Goal: Transaction & Acquisition: Obtain resource

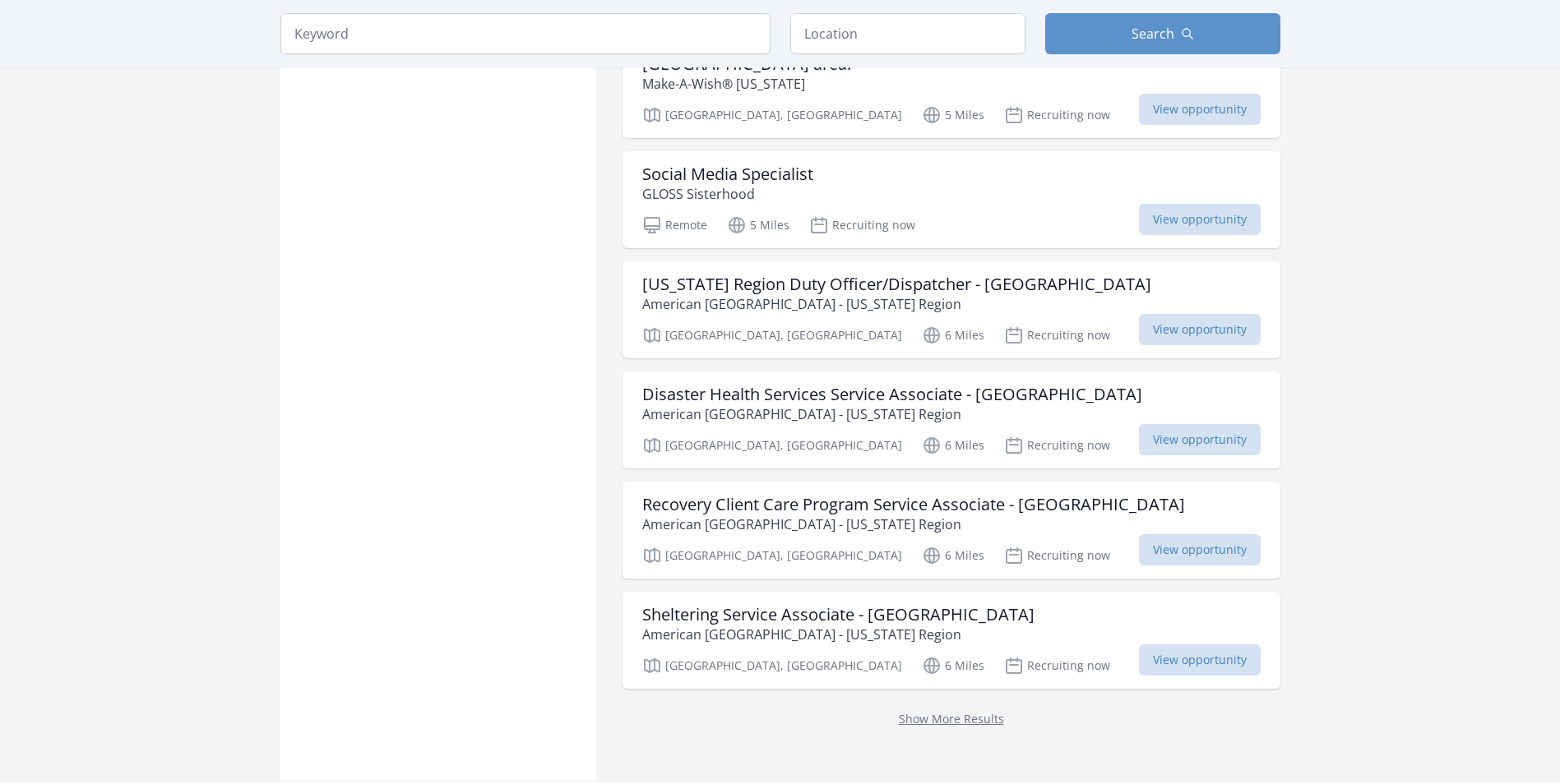
scroll to position [1890, 0]
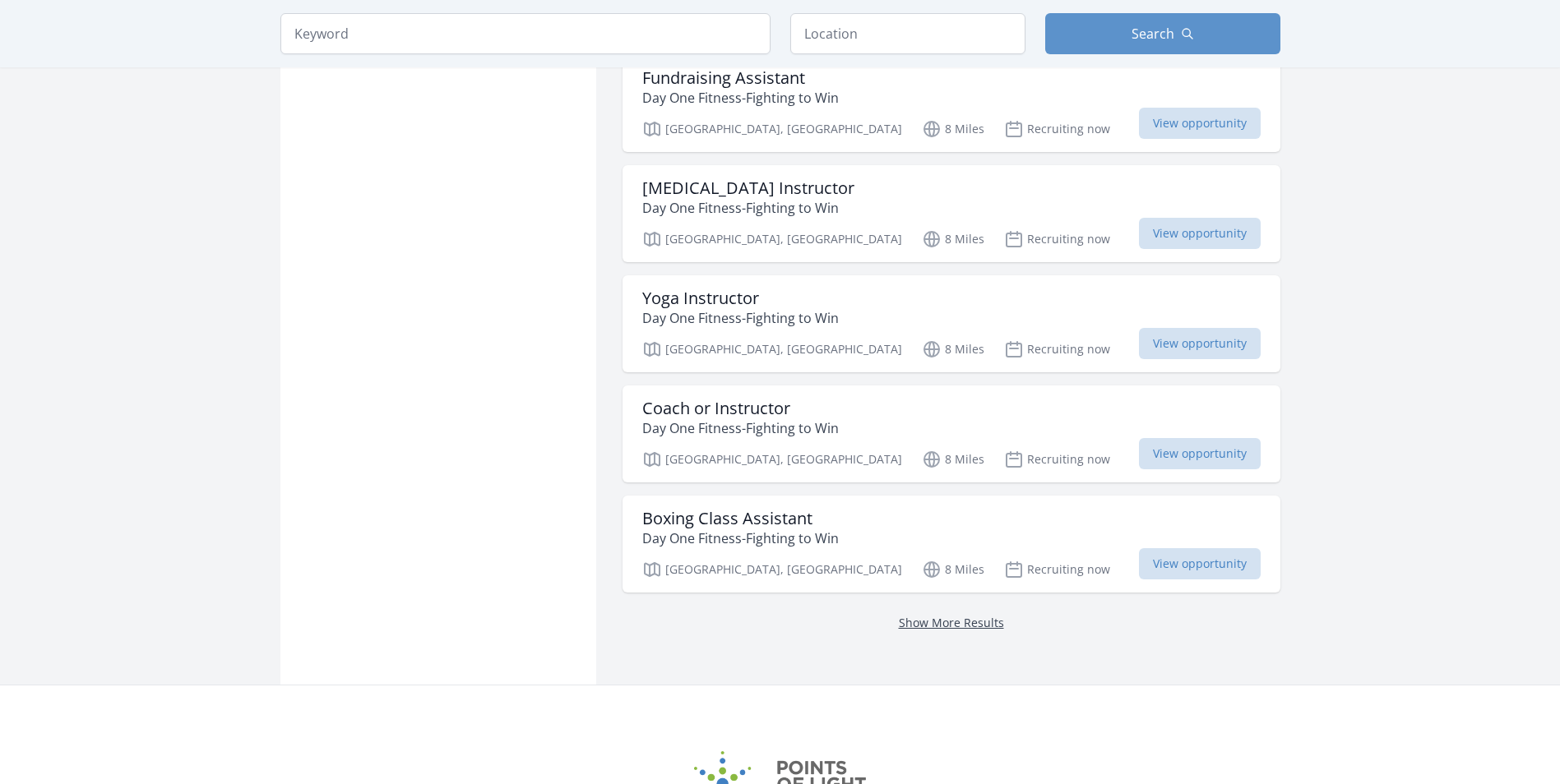
click at [923, 615] on link "Show More Results" at bounding box center [951, 622] width 105 height 16
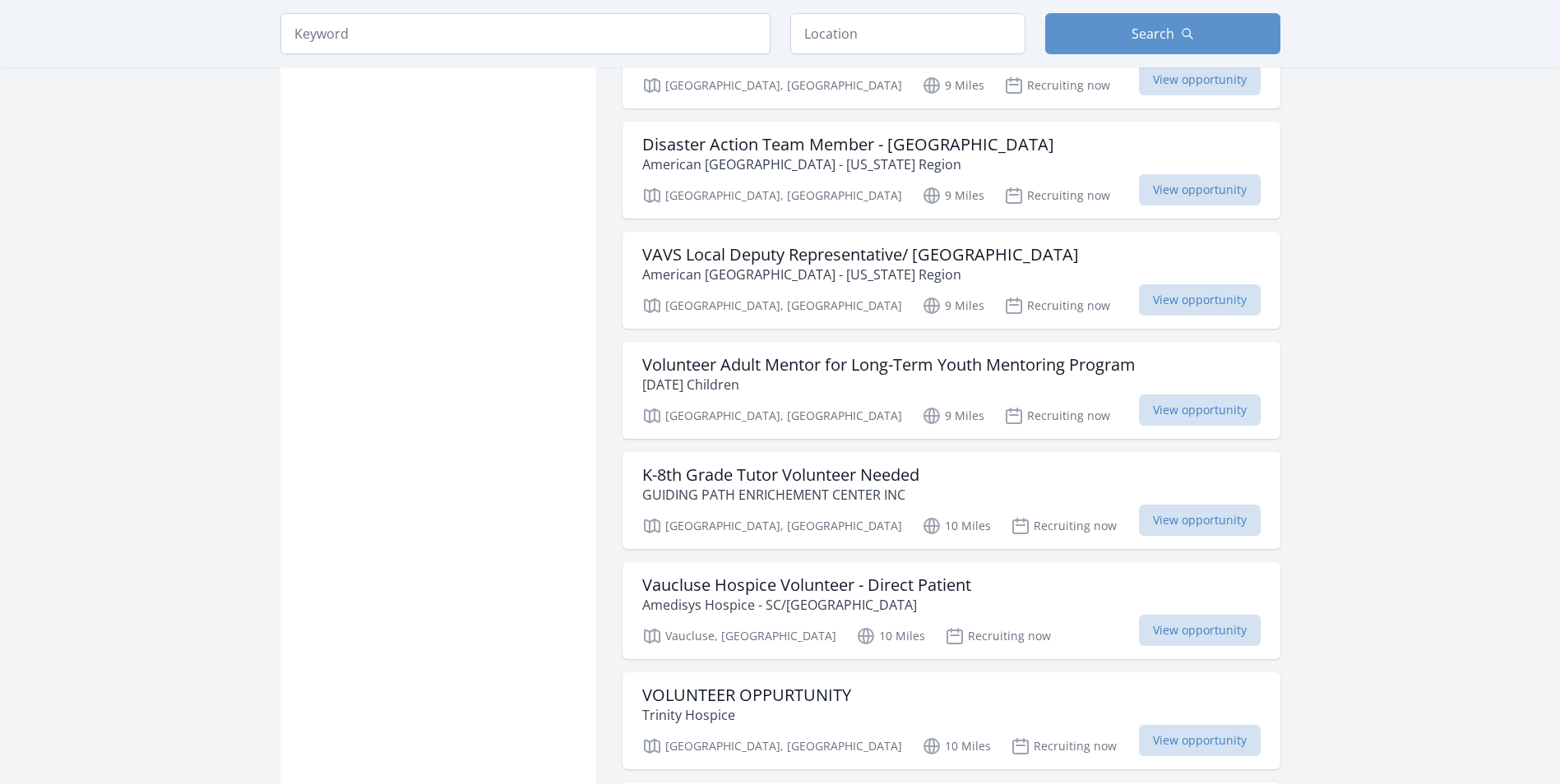
scroll to position [3863, 0]
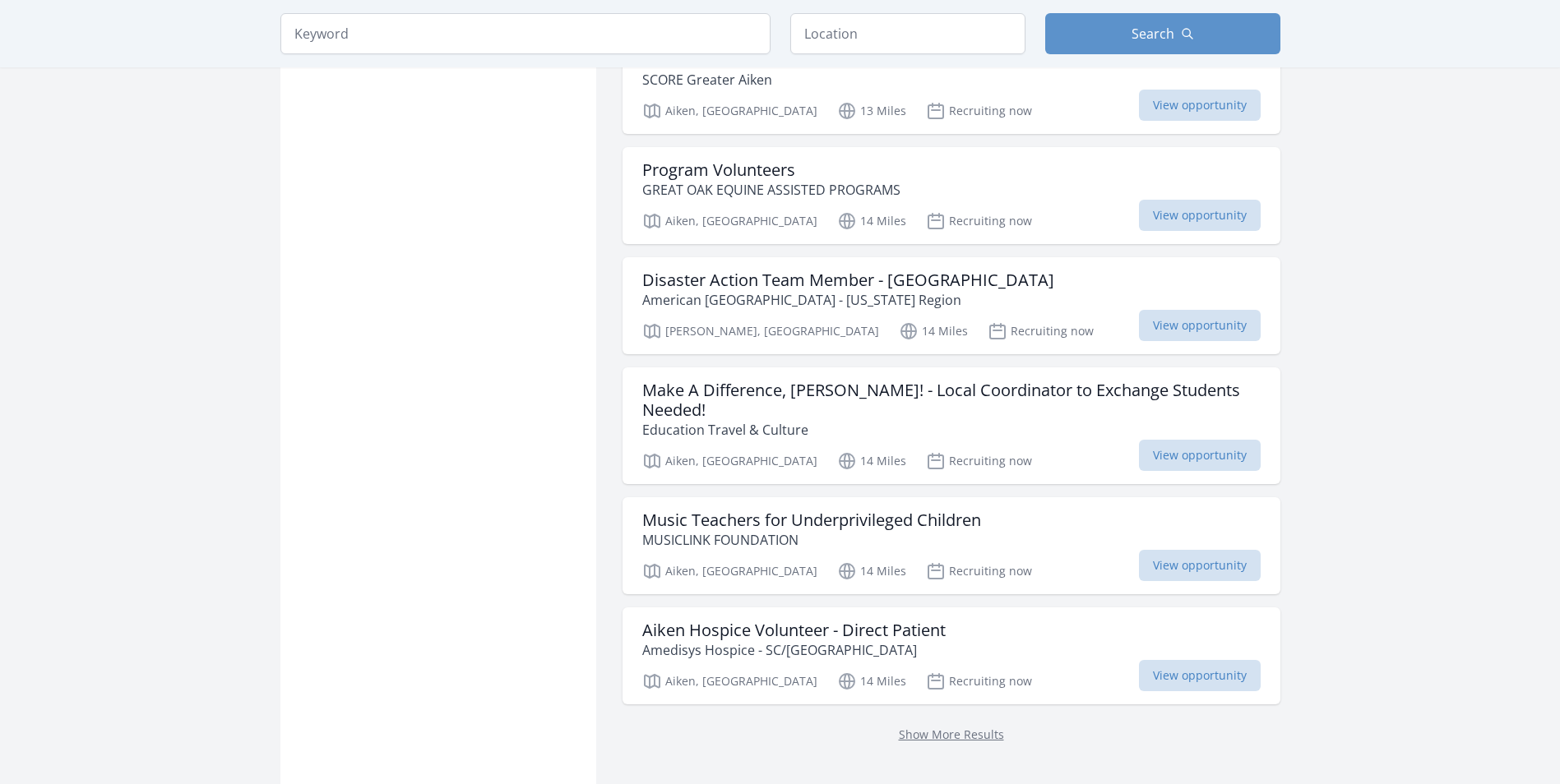
scroll to position [6329, 0]
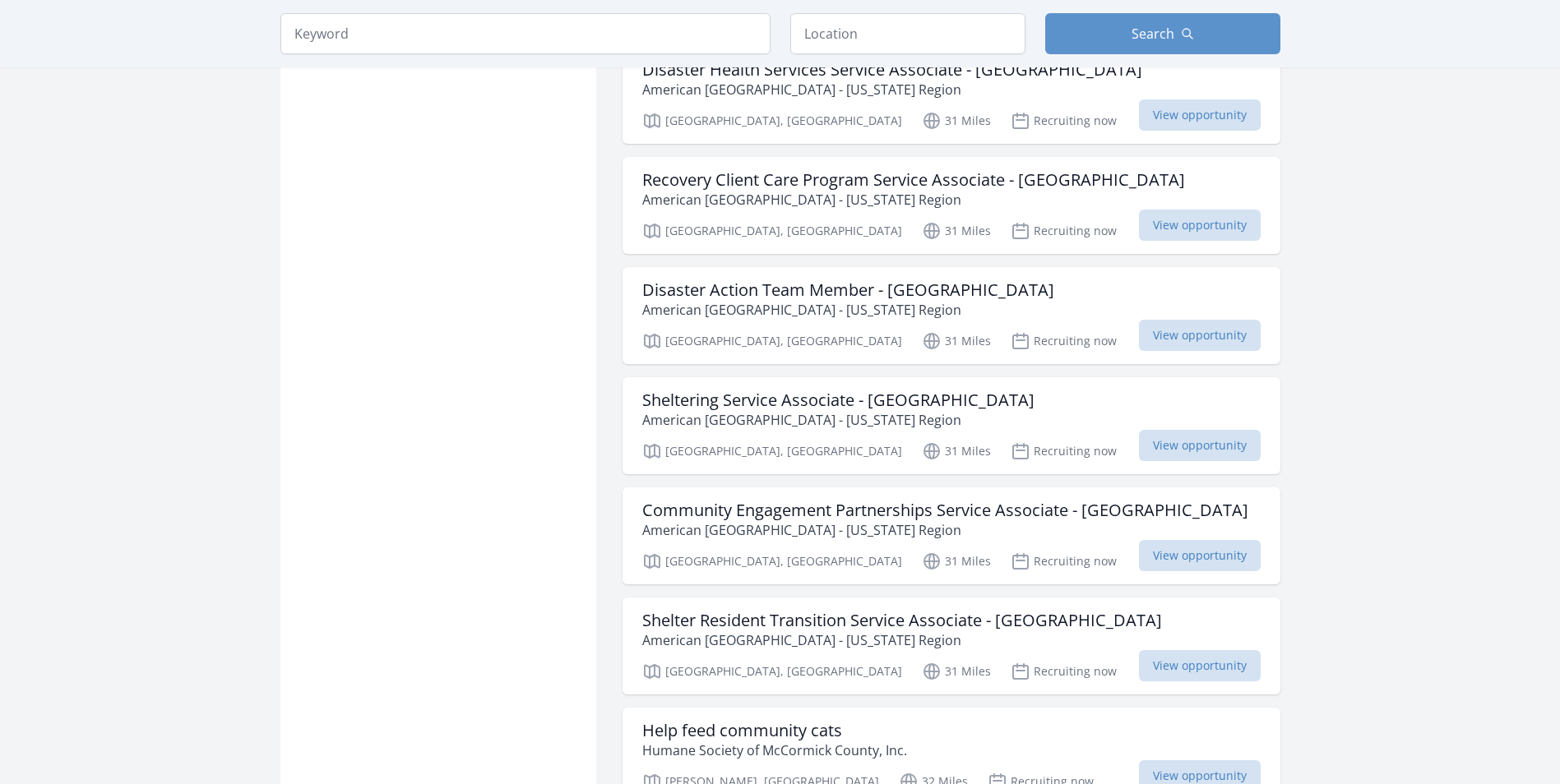
scroll to position [8547, 0]
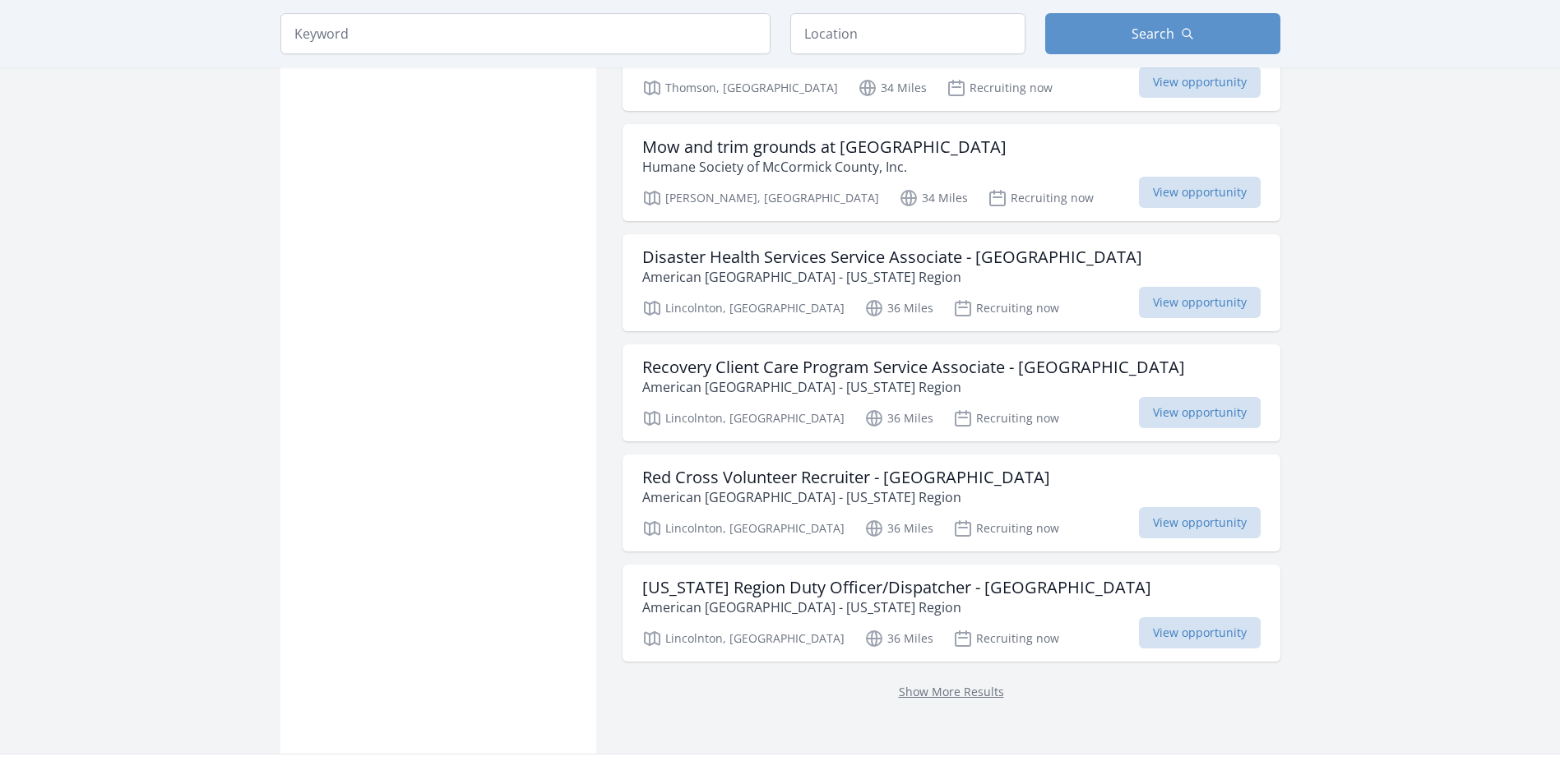
scroll to position [10848, 0]
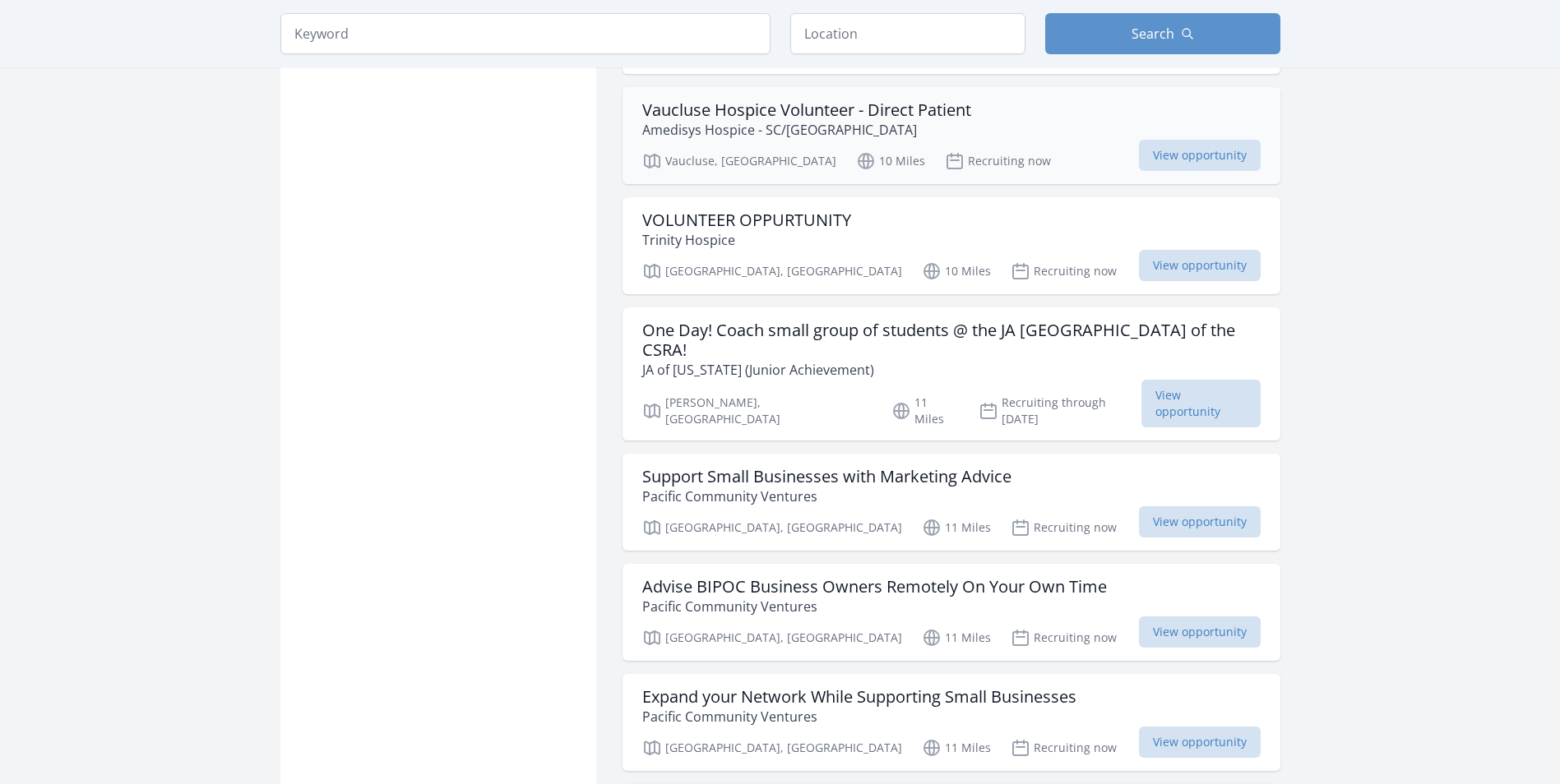
scroll to position [4356, 0]
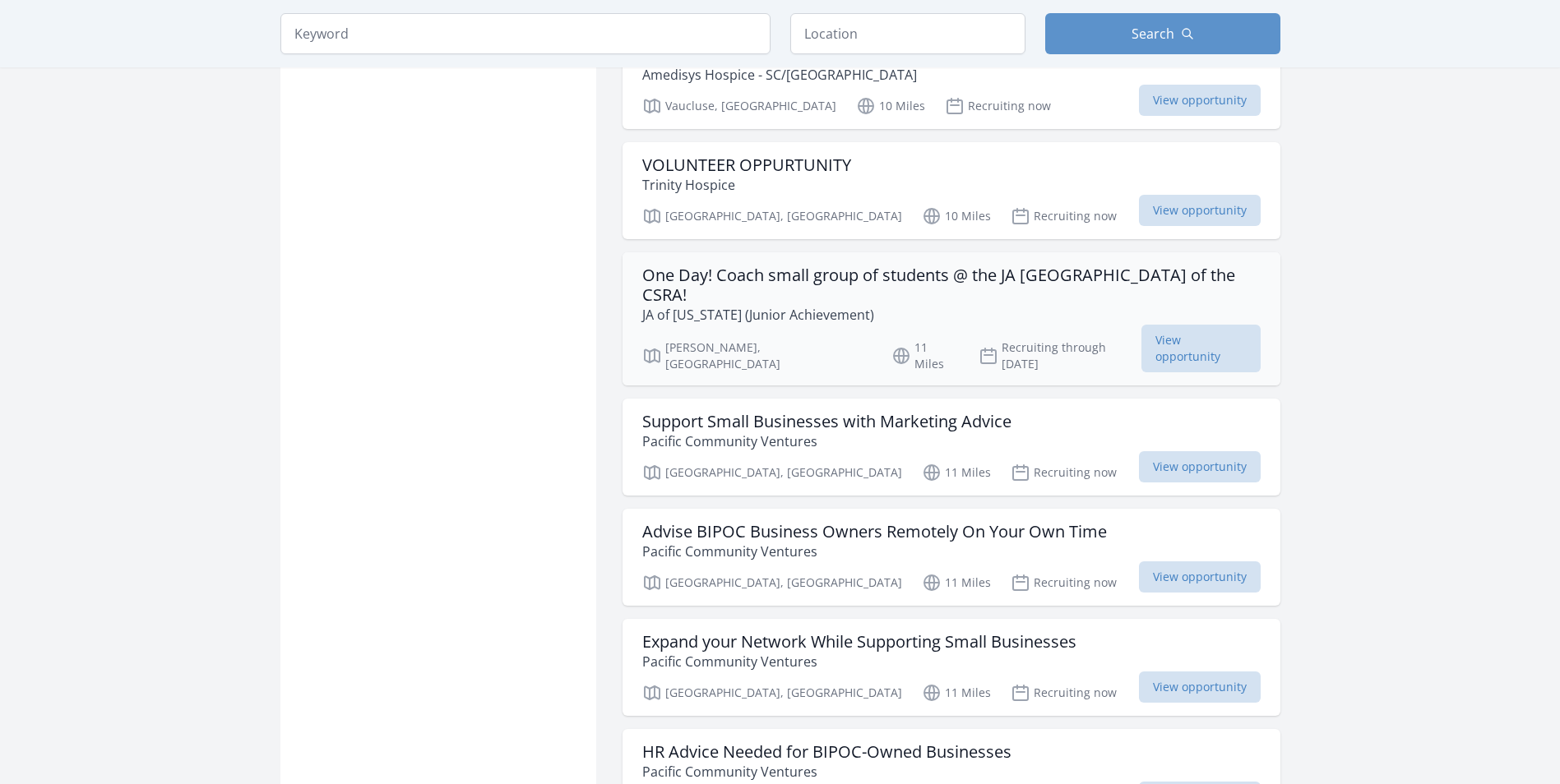
click at [948, 265] on h3 "One Day! Coach small group of students @ the JA Discovery Center of the CSRA!" at bounding box center [951, 285] width 618 height 40
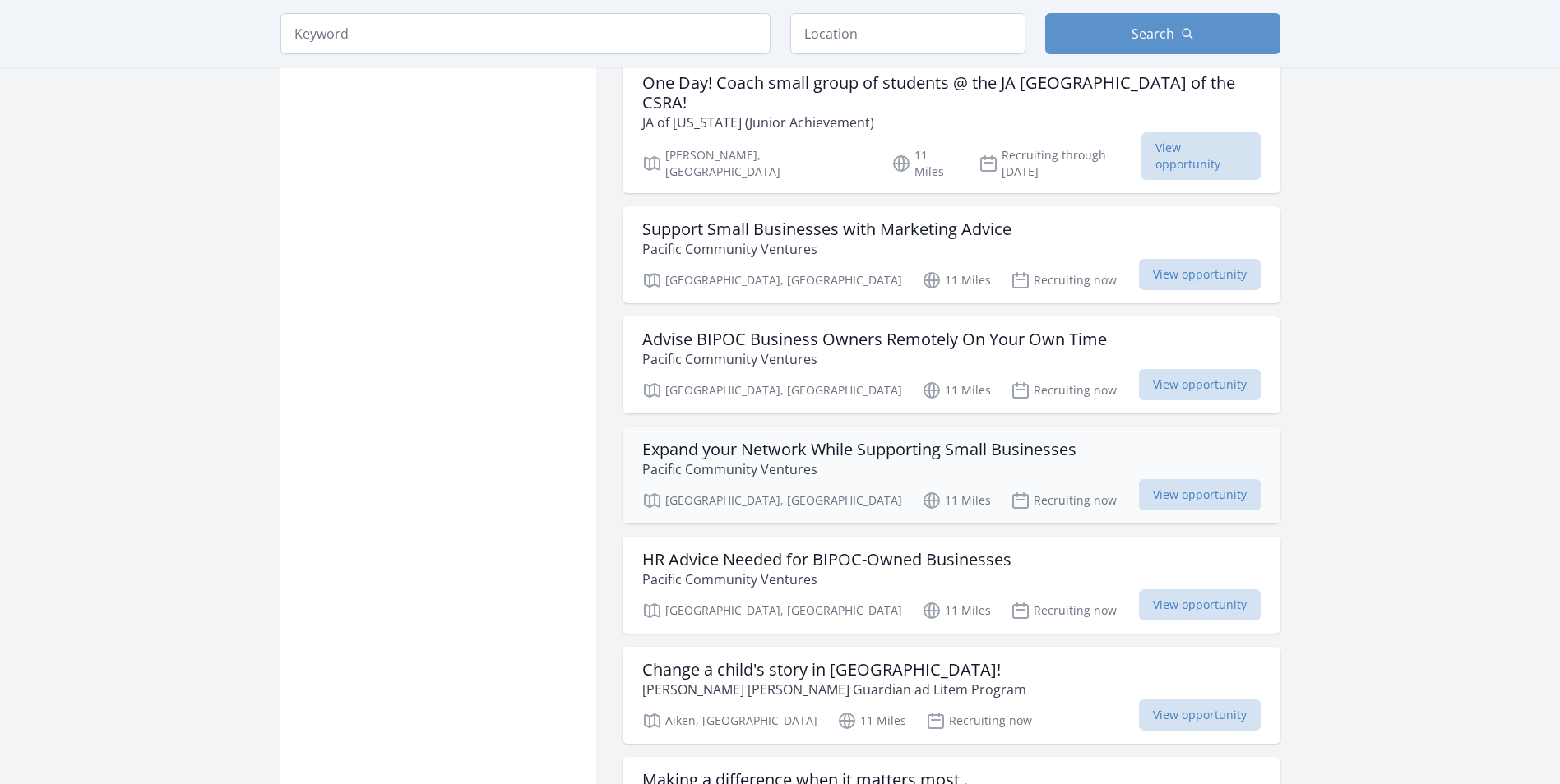
scroll to position [4521, 0]
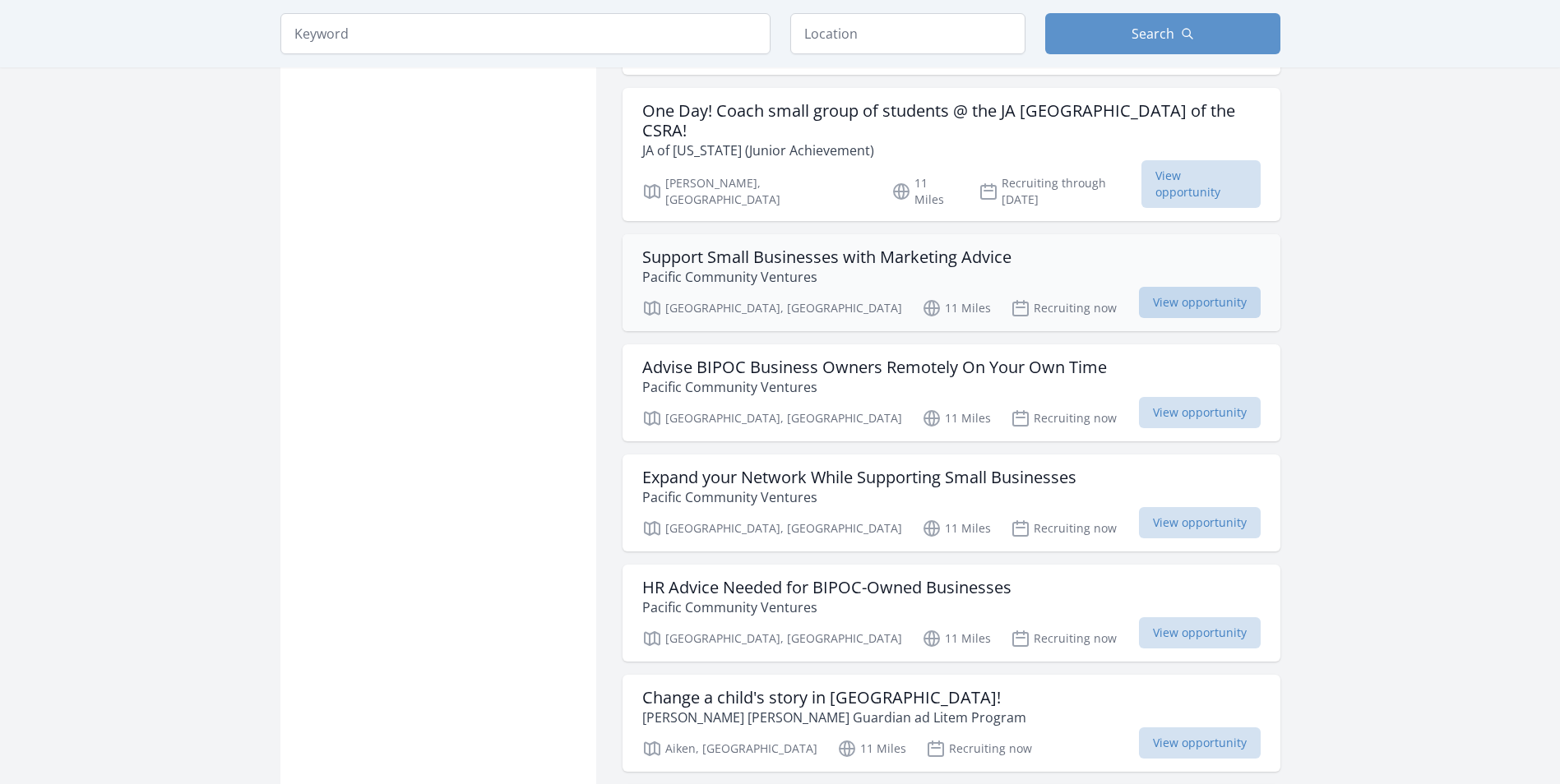
click at [1181, 287] on span "View opportunity" at bounding box center [1199, 302] width 122 height 31
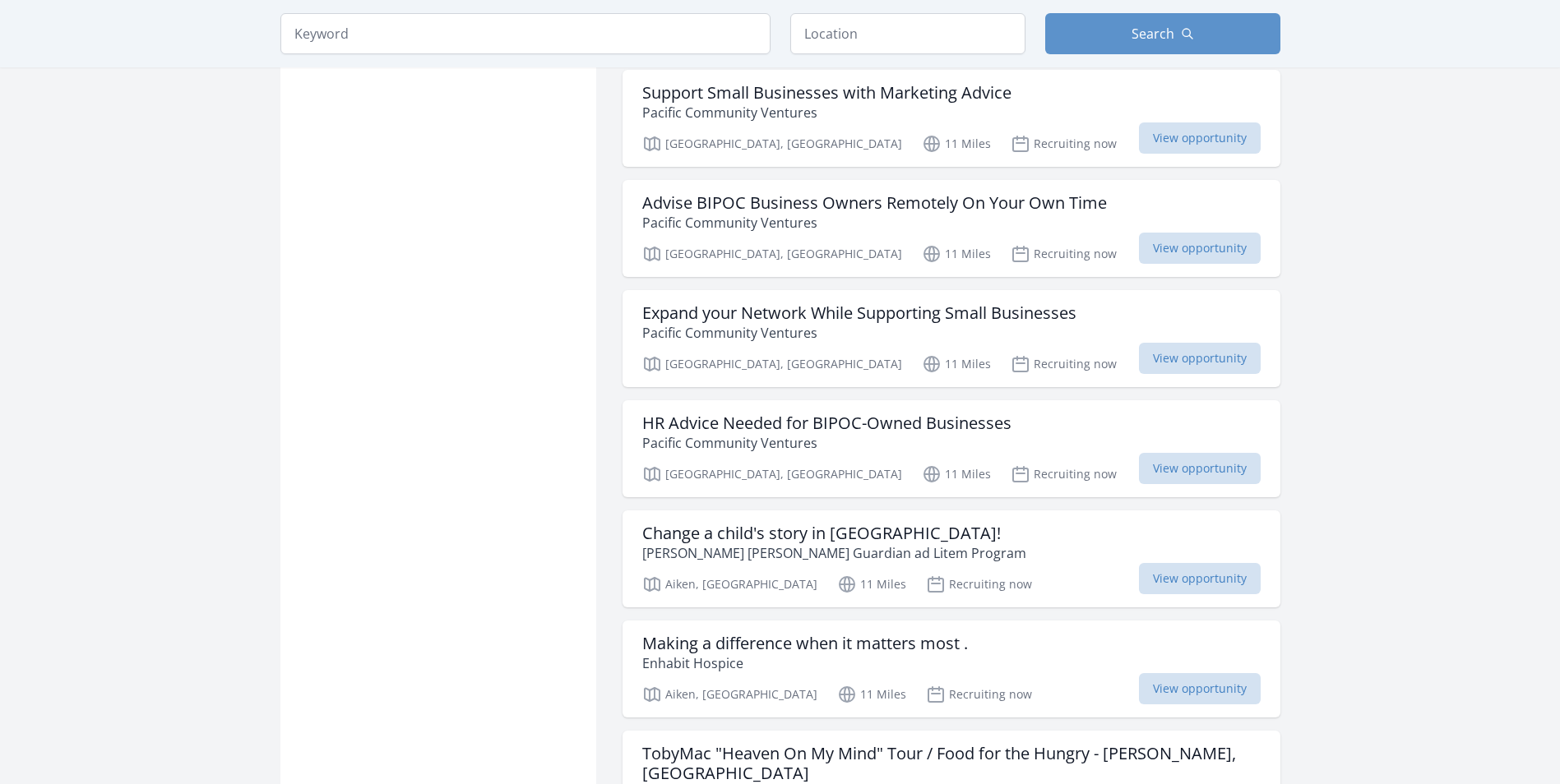
scroll to position [4767, 0]
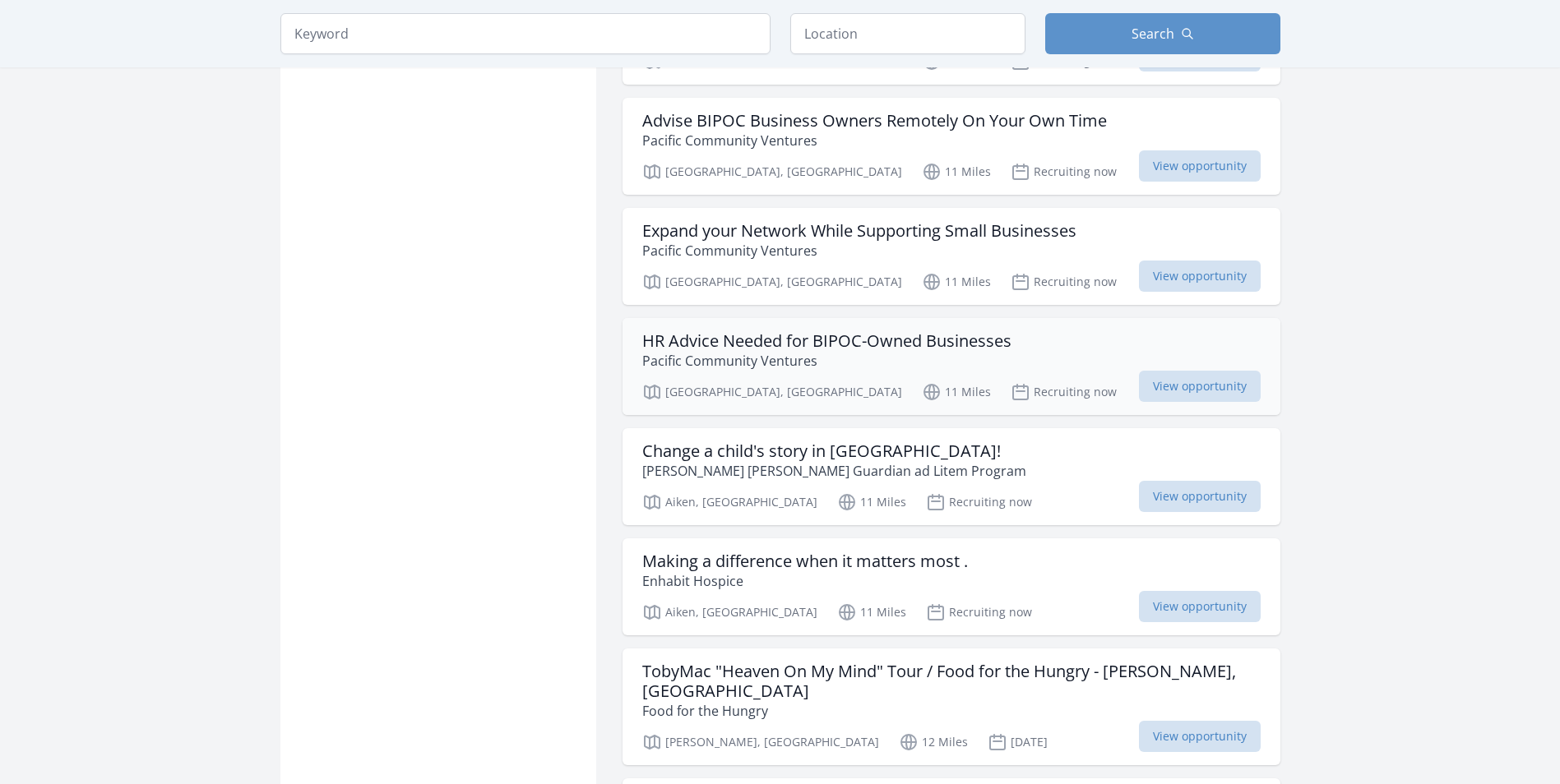
click at [754, 351] on p "Pacific Community Ventures" at bounding box center [827, 361] width 369 height 20
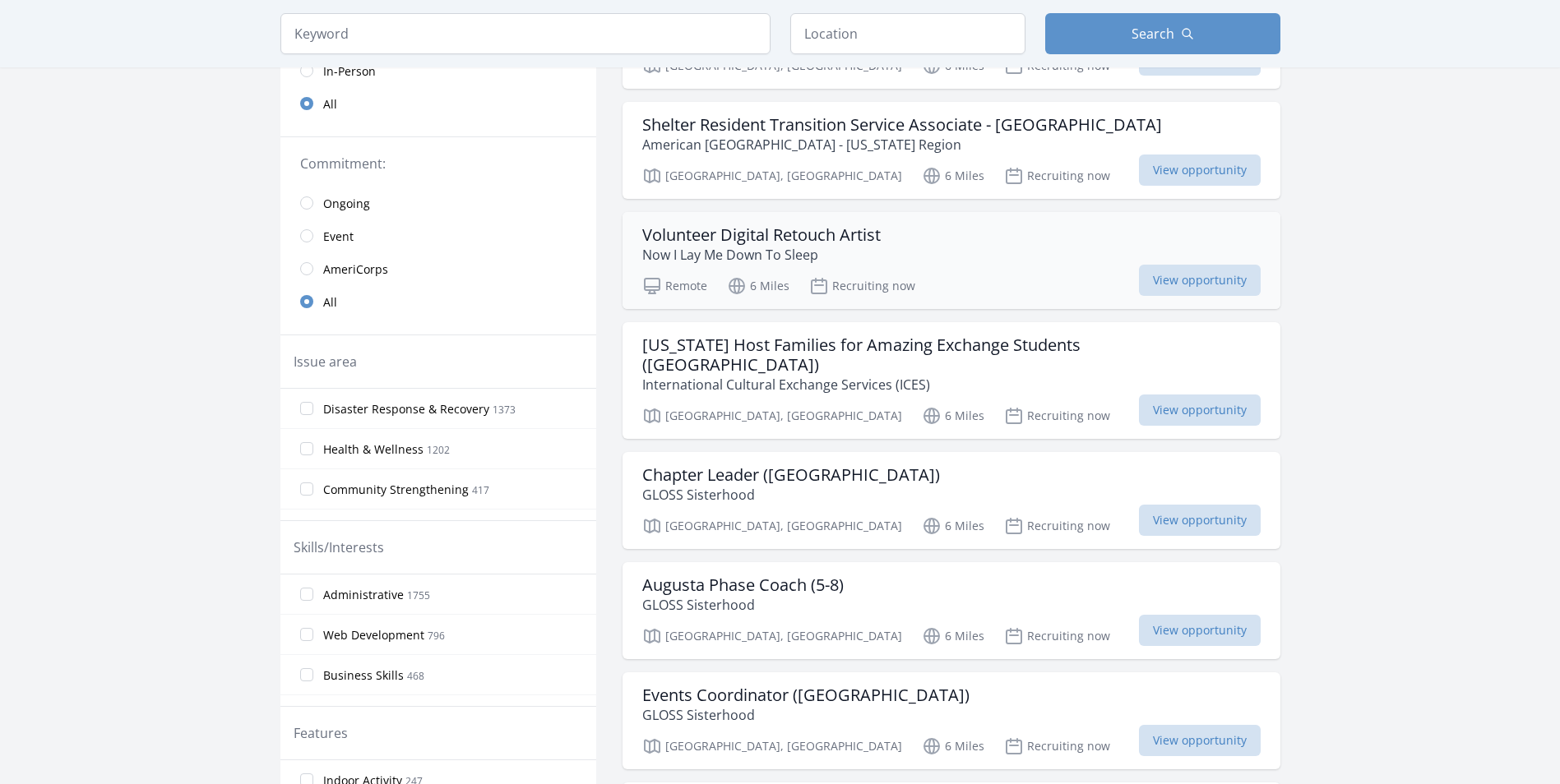
scroll to position [414, 0]
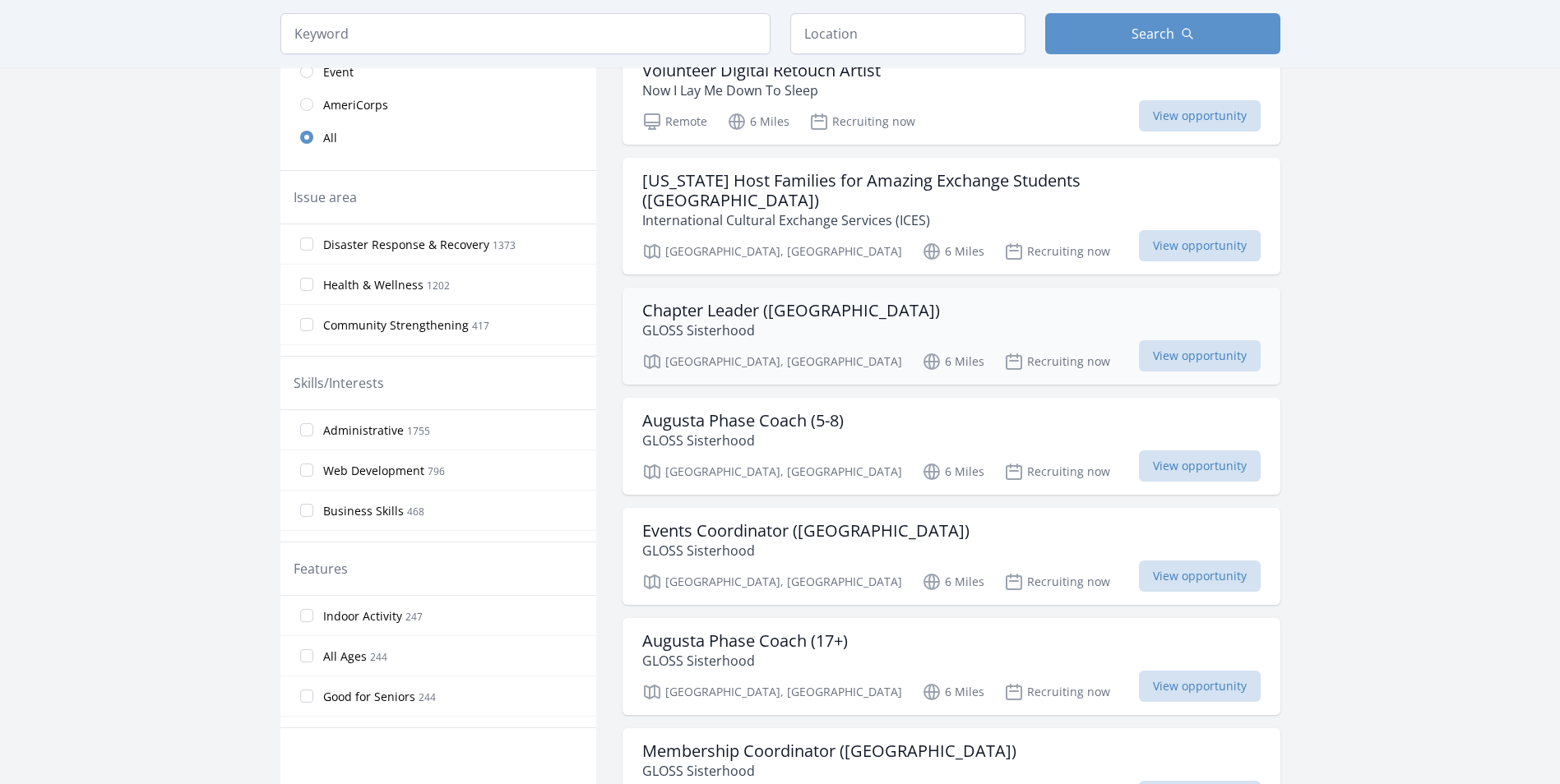
click at [977, 300] on div "Chapter Leader (Augusta) GLOSS Sisterhood" at bounding box center [951, 320] width 618 height 40
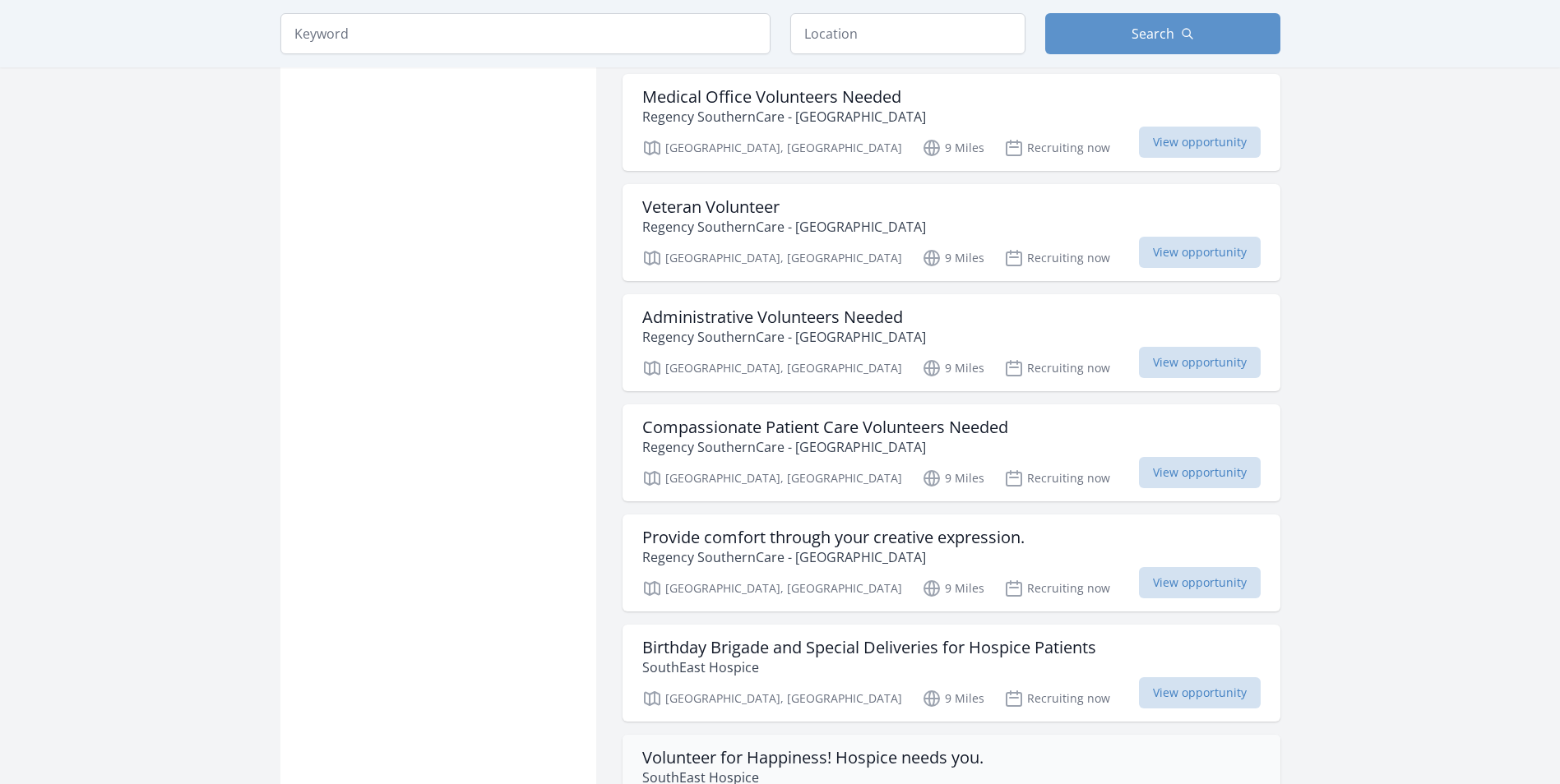
scroll to position [3208, 0]
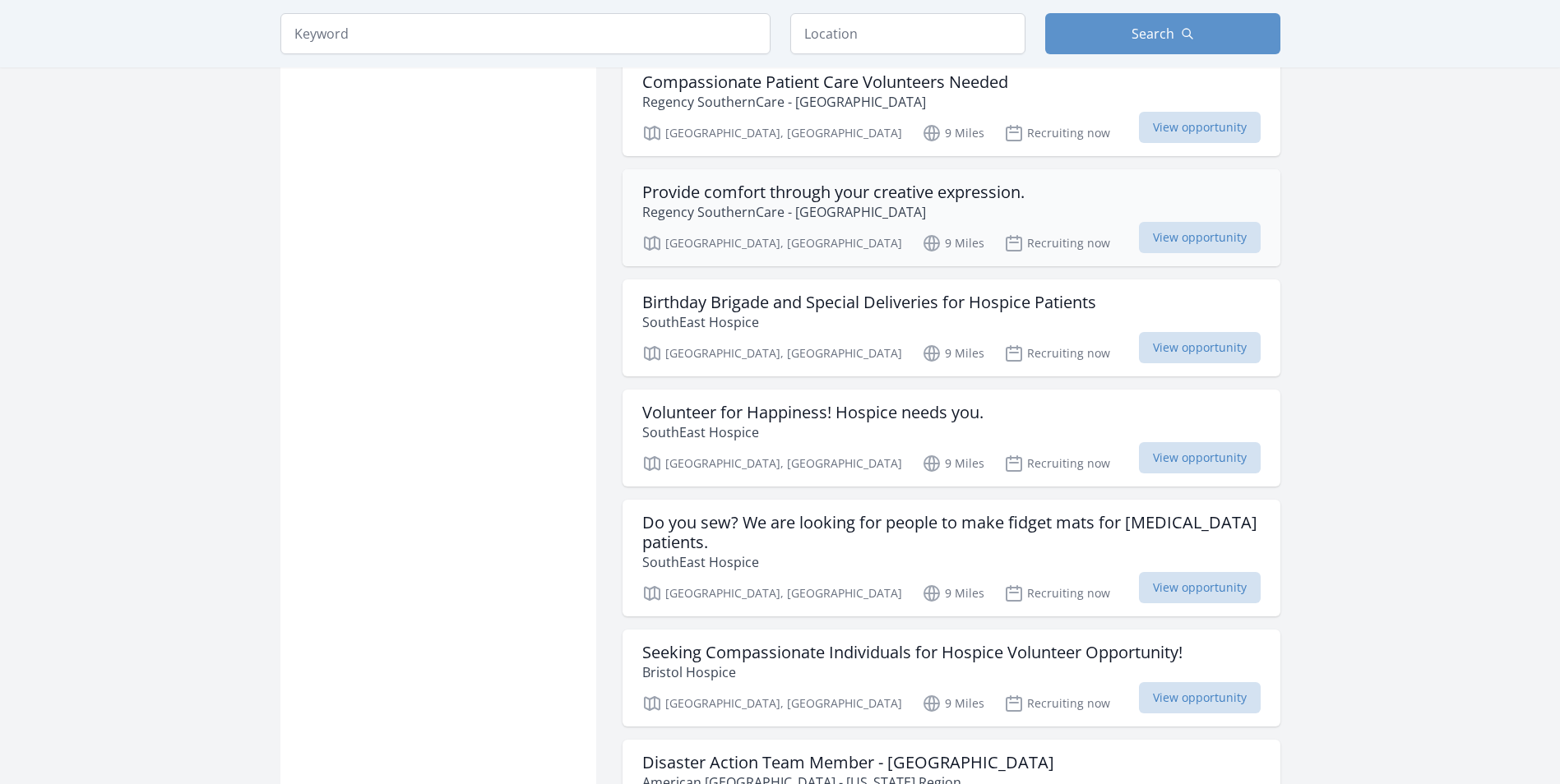
click at [975, 202] on p "Regency SouthernCare - Augusta" at bounding box center [833, 212] width 383 height 20
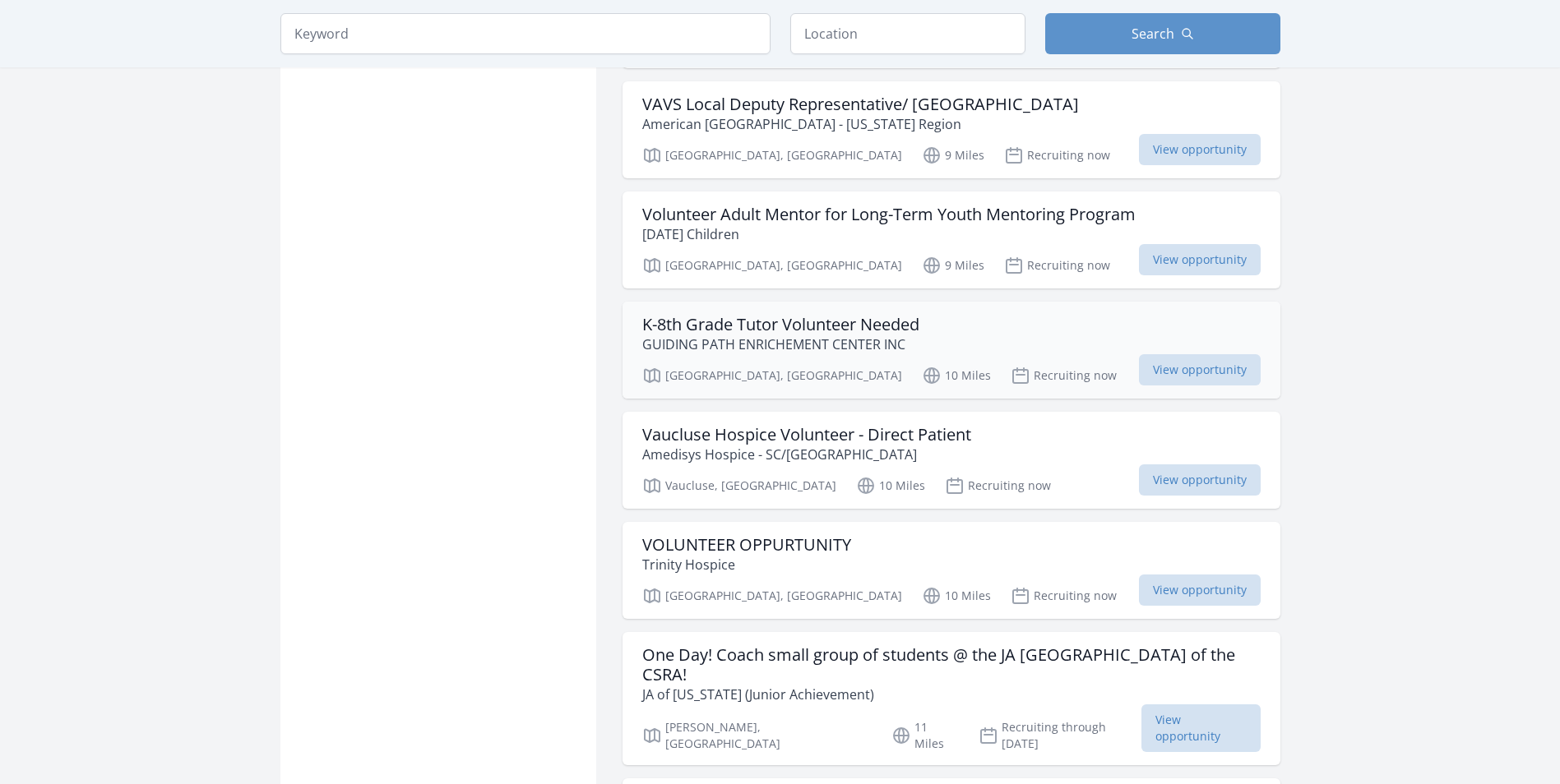
scroll to position [3947, 0]
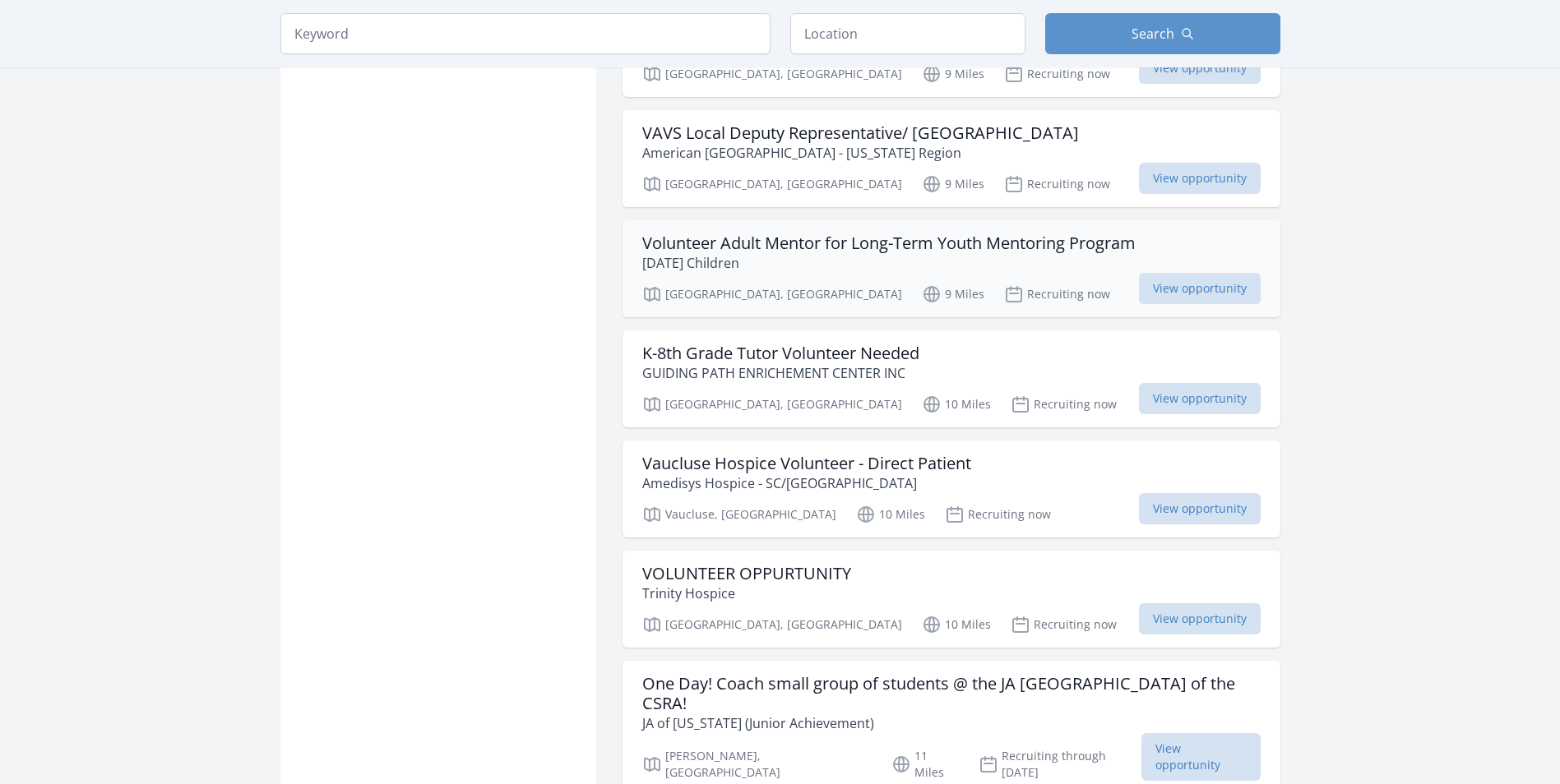
click at [985, 253] on p "[DATE] Children" at bounding box center [889, 263] width 493 height 20
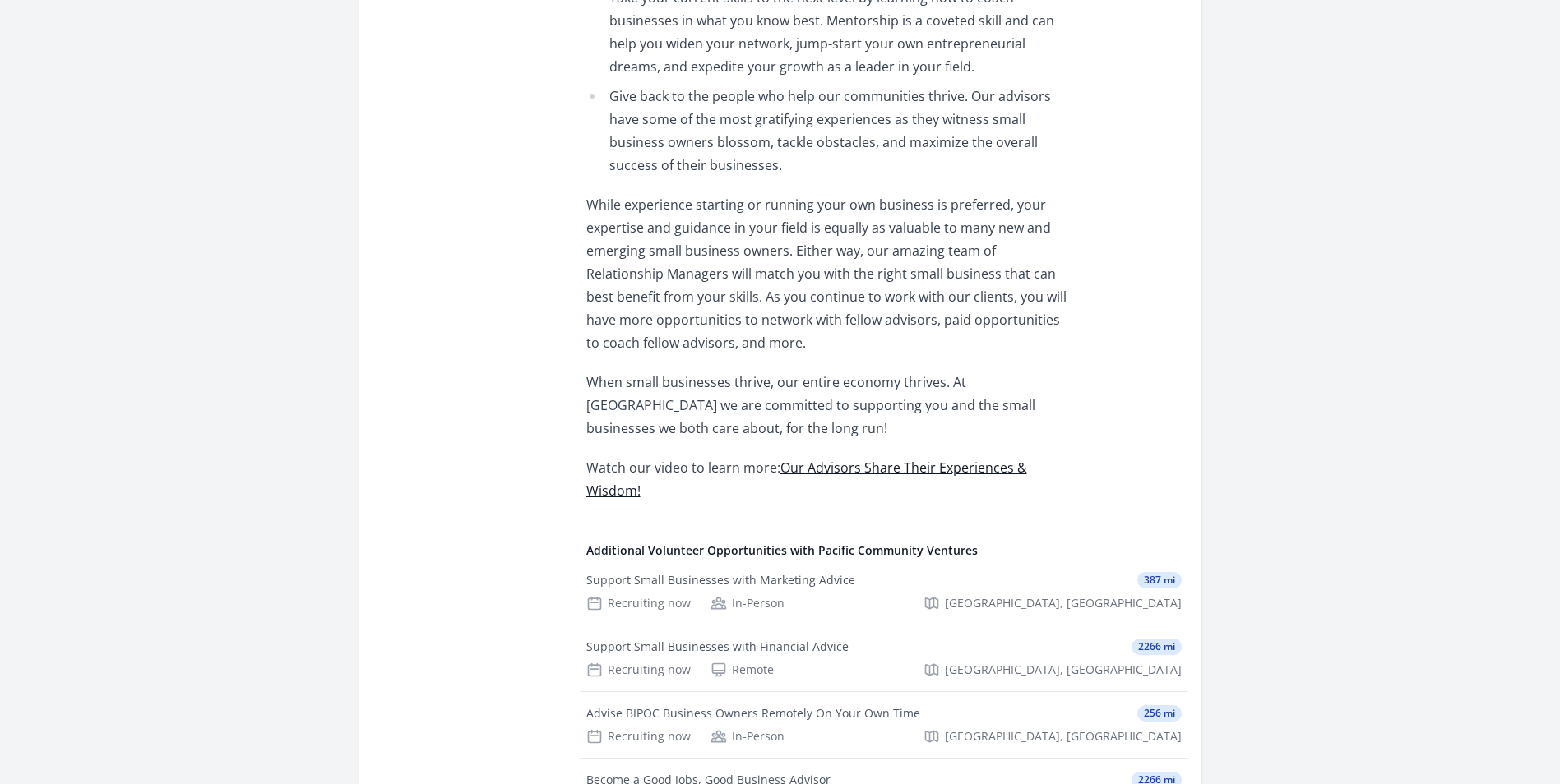
scroll to position [904, 0]
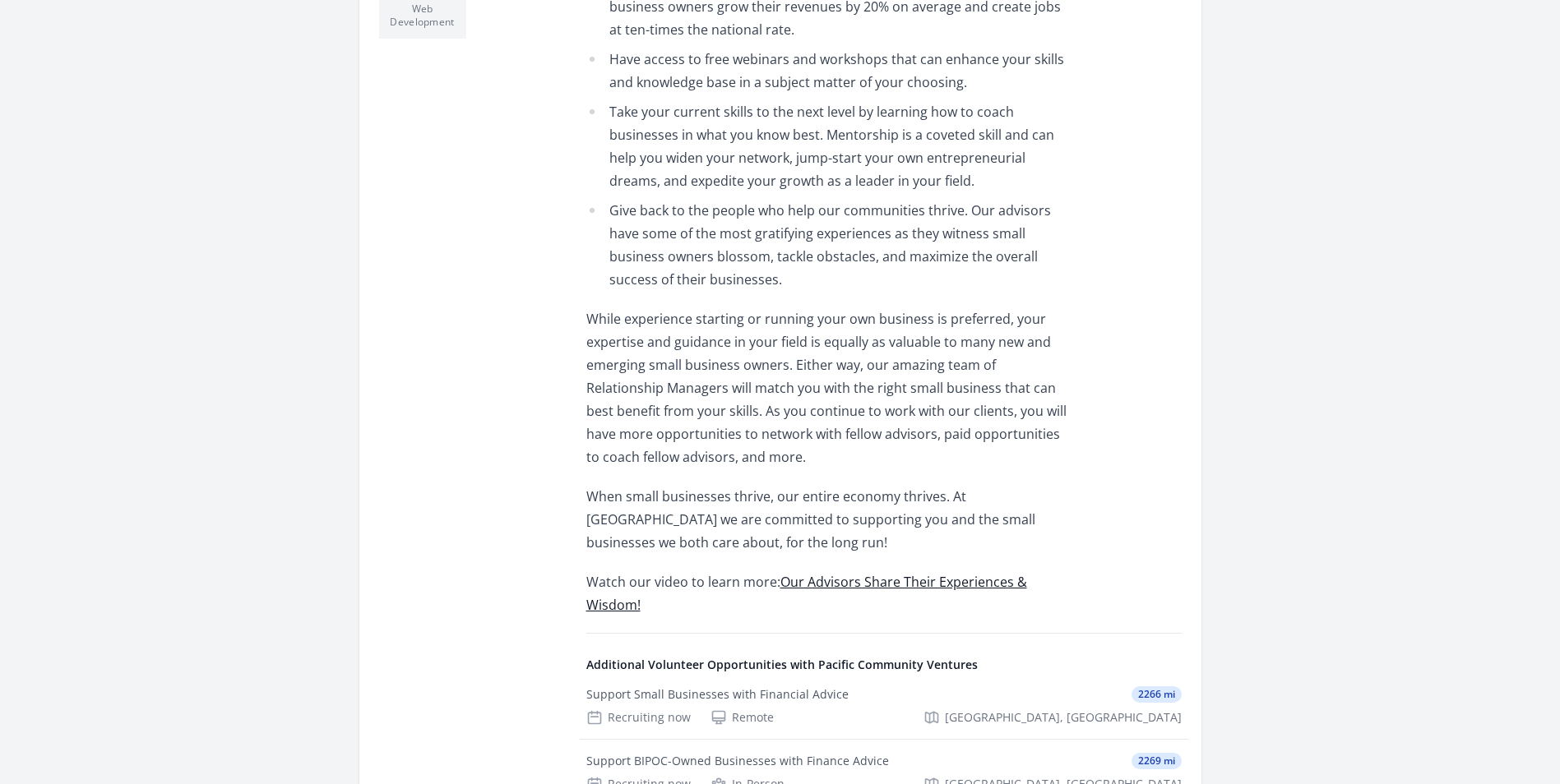
scroll to position [822, 0]
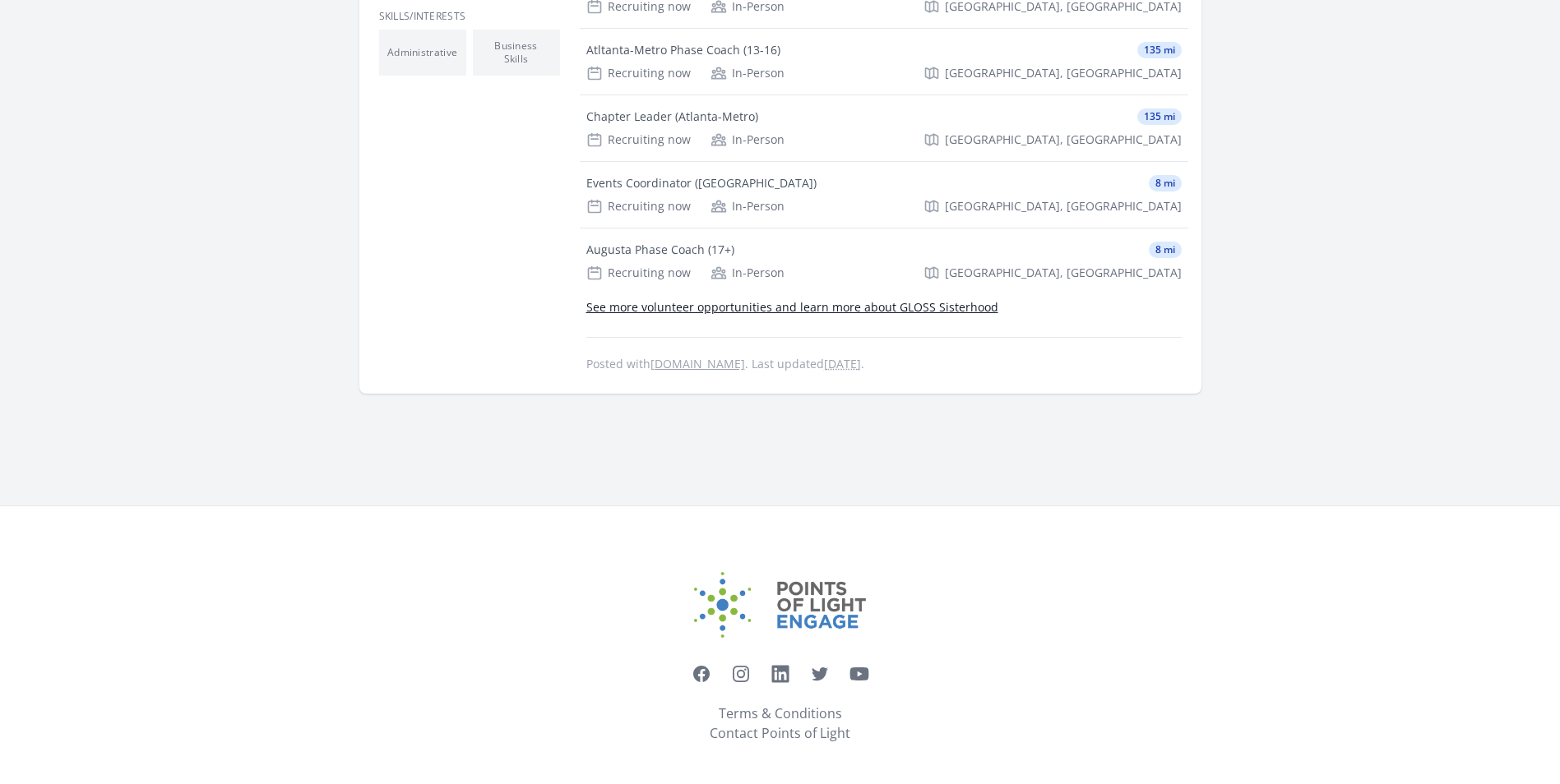
scroll to position [602, 0]
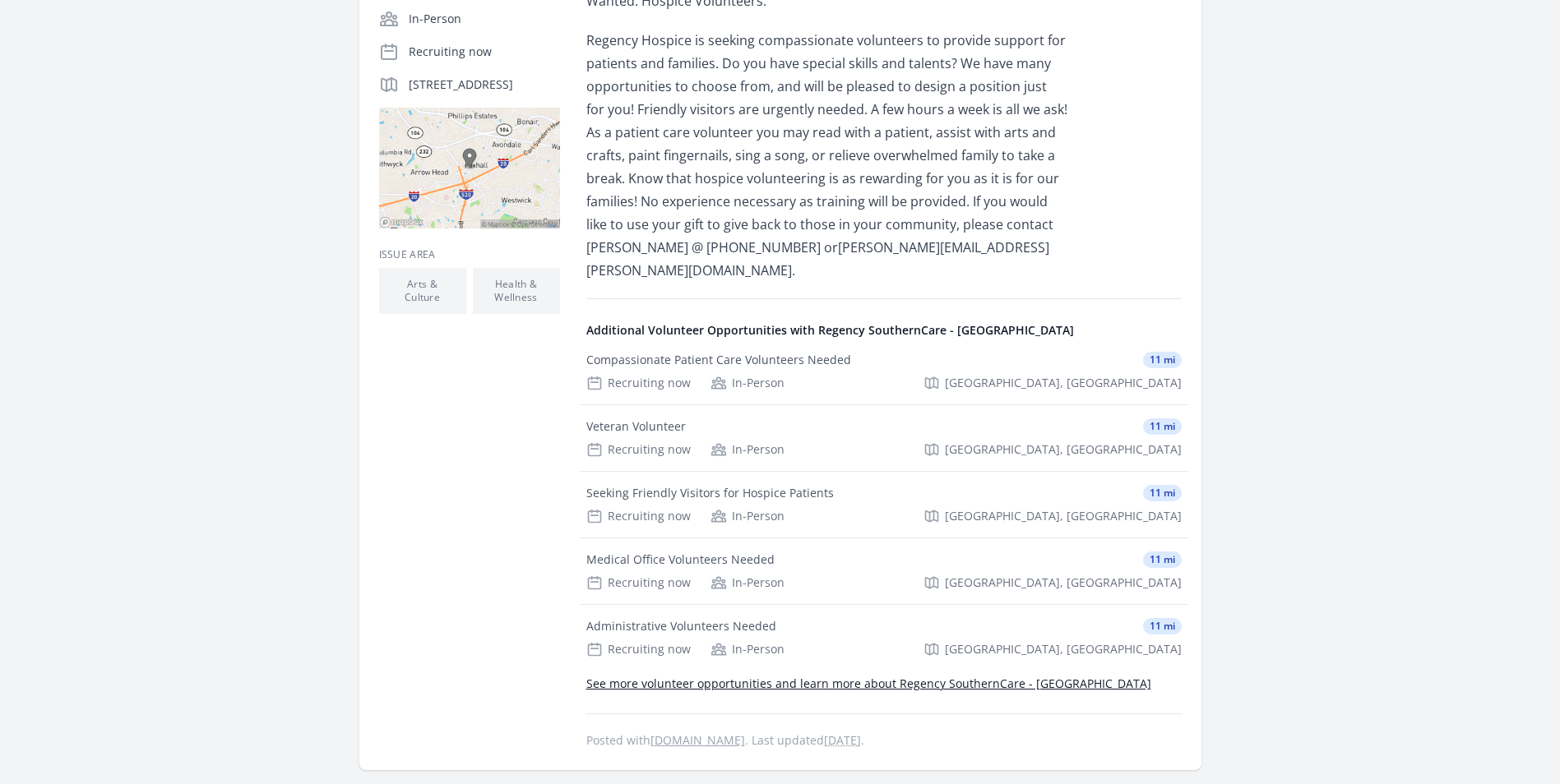
scroll to position [411, 0]
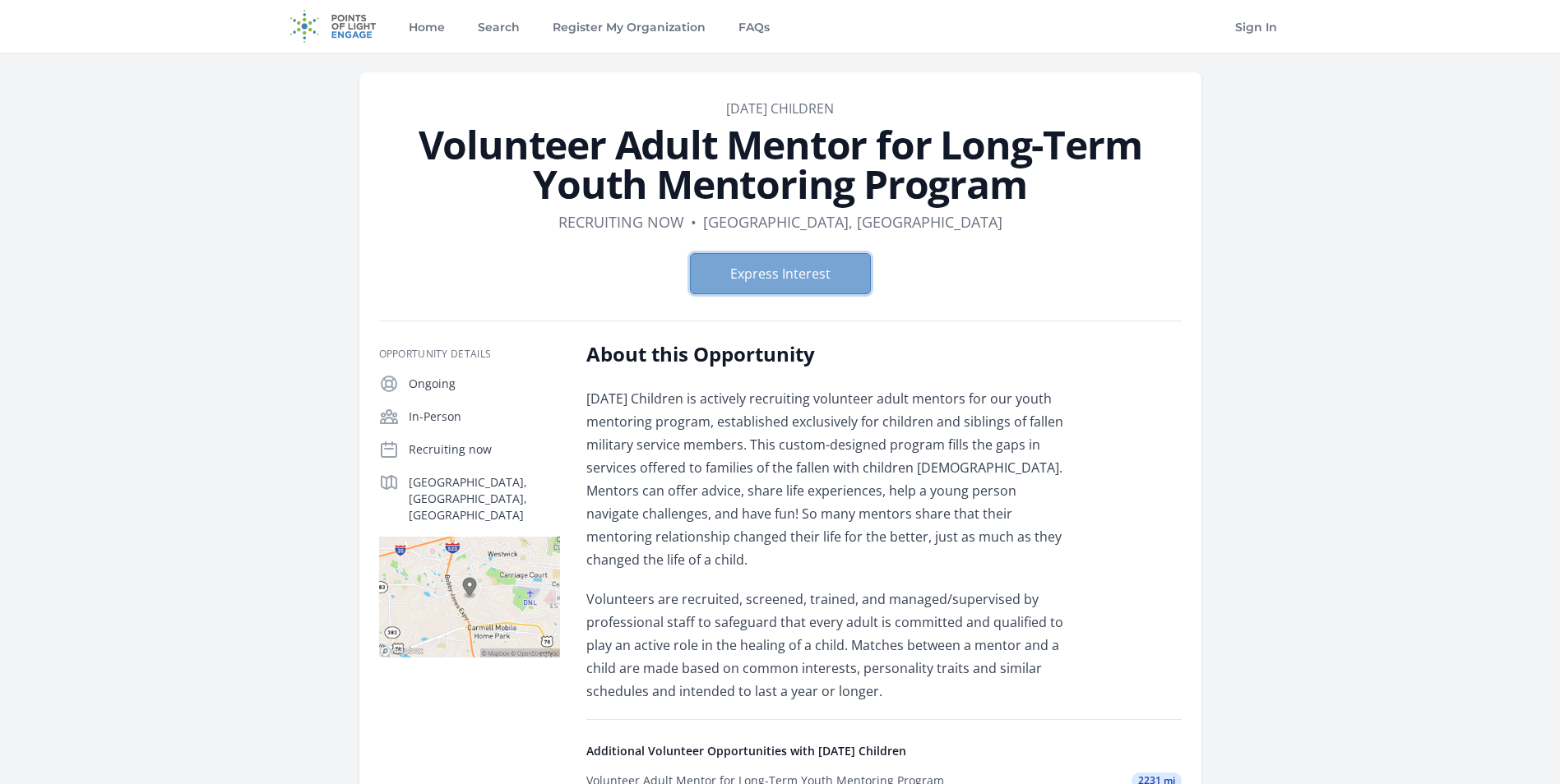
click at [775, 271] on button "Express Interest" at bounding box center [780, 274] width 180 height 42
